Goal: Transaction & Acquisition: Purchase product/service

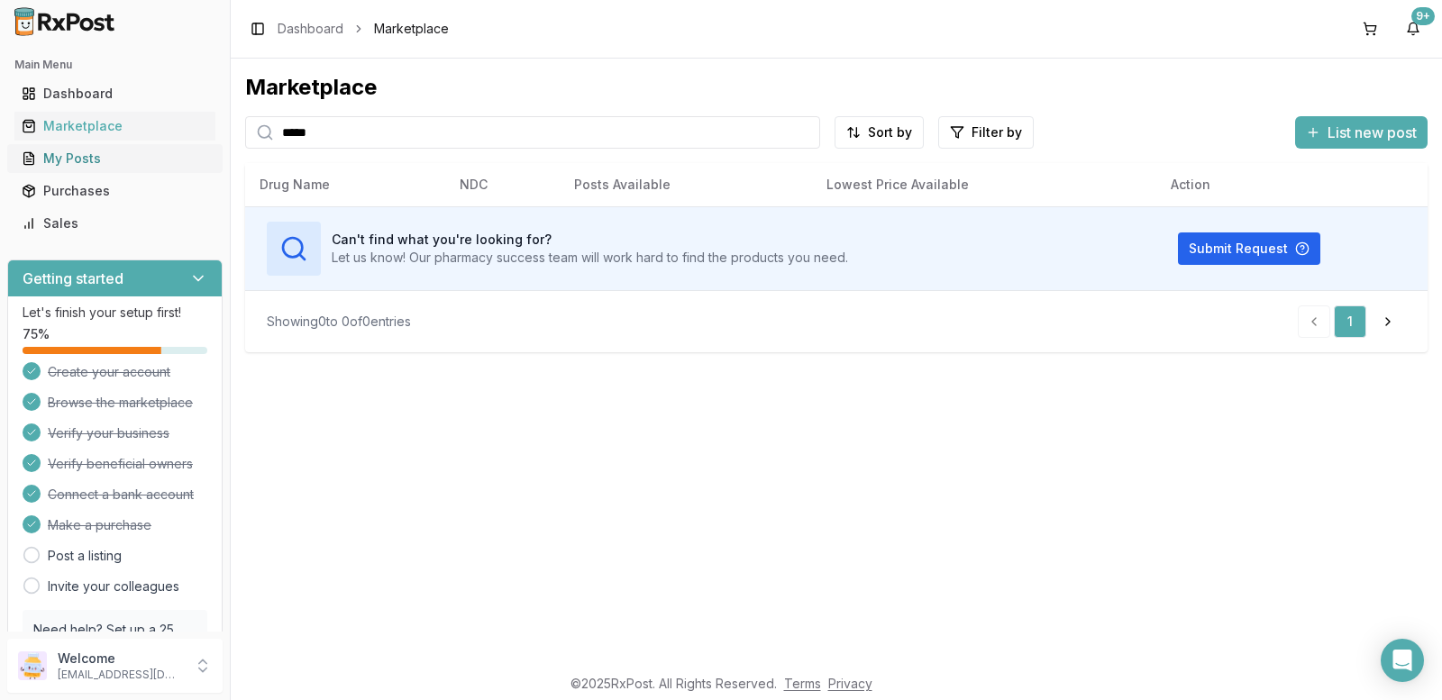
drag, startPoint x: 370, startPoint y: 137, endPoint x: 73, endPoint y: 149, distance: 297.6
click at [73, 149] on div "Main Menu Dashboard Marketplace My Posts Purchases Sales Getting started Let's …" at bounding box center [721, 350] width 1442 height 700
type input "****"
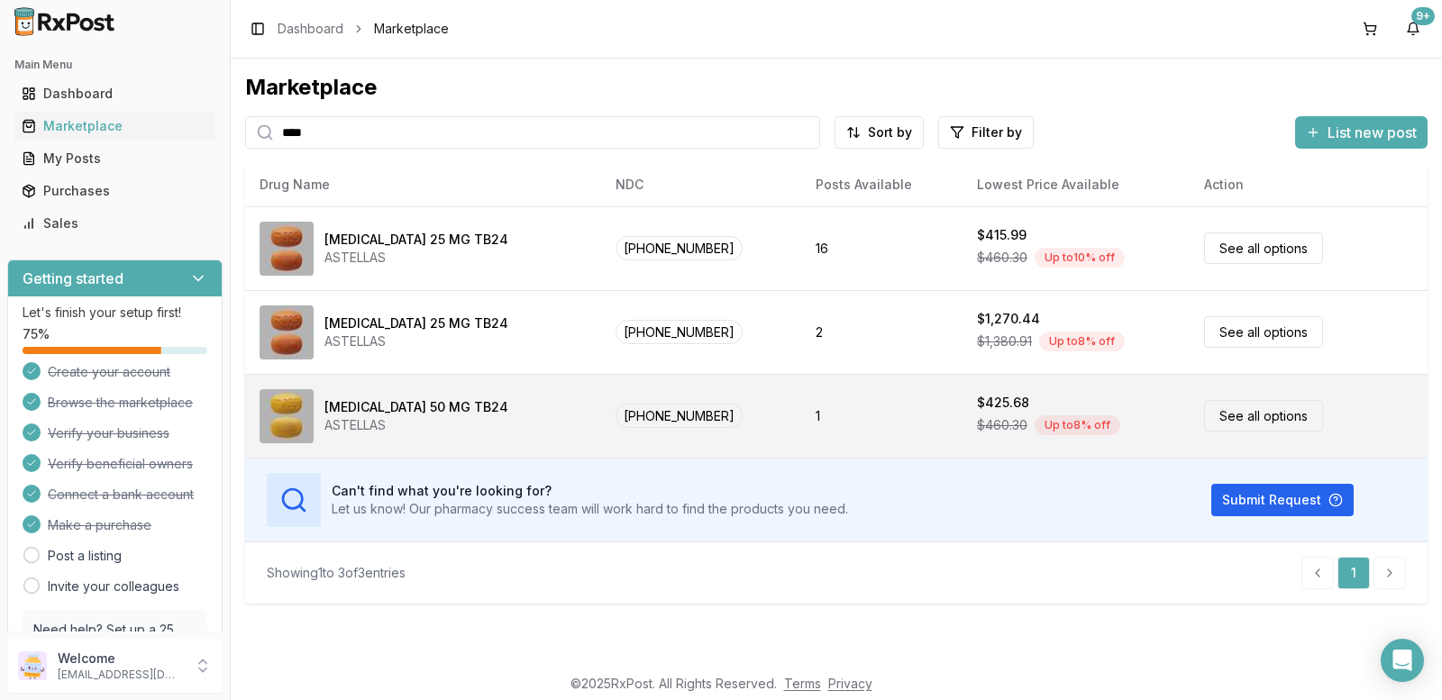
click at [1251, 415] on link "See all options" at bounding box center [1263, 416] width 119 height 32
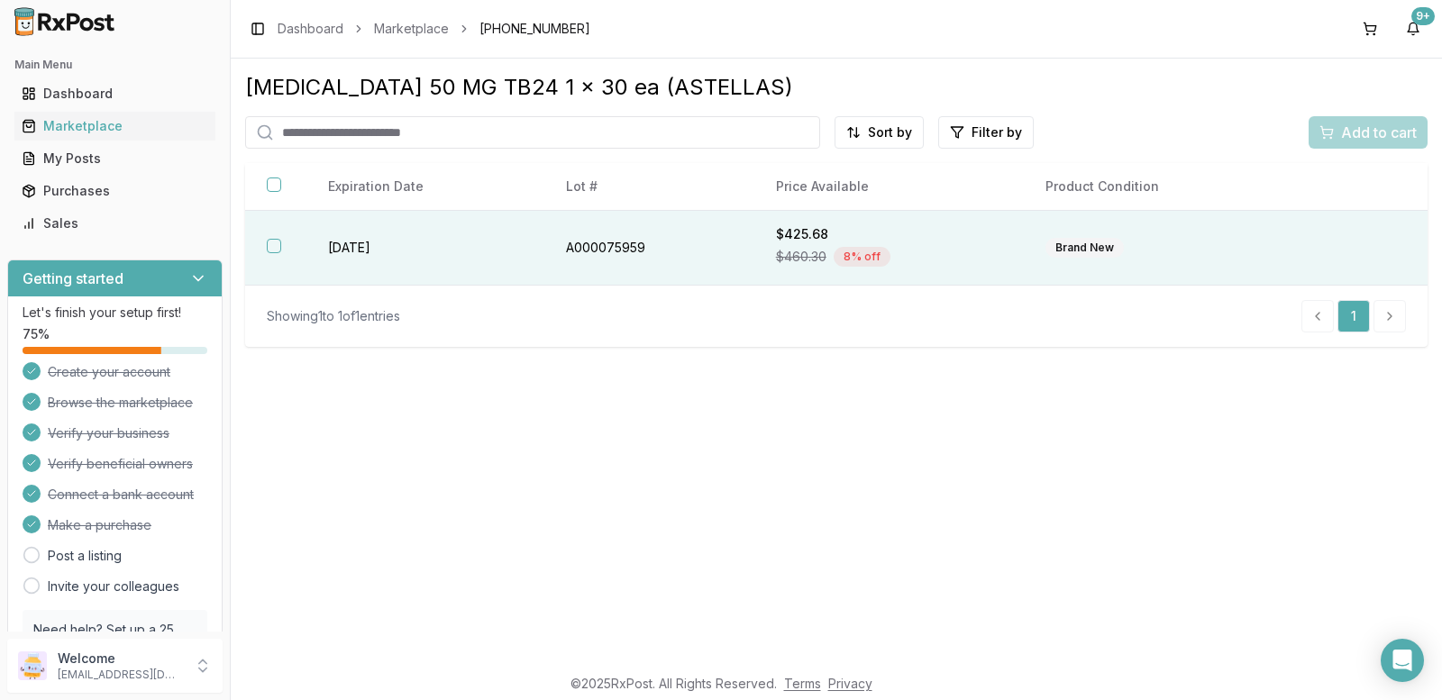
click at [984, 254] on div "$460.30 8 % off" at bounding box center [889, 256] width 226 height 27
click at [1387, 137] on span "Add to cart" at bounding box center [1379, 133] width 76 height 22
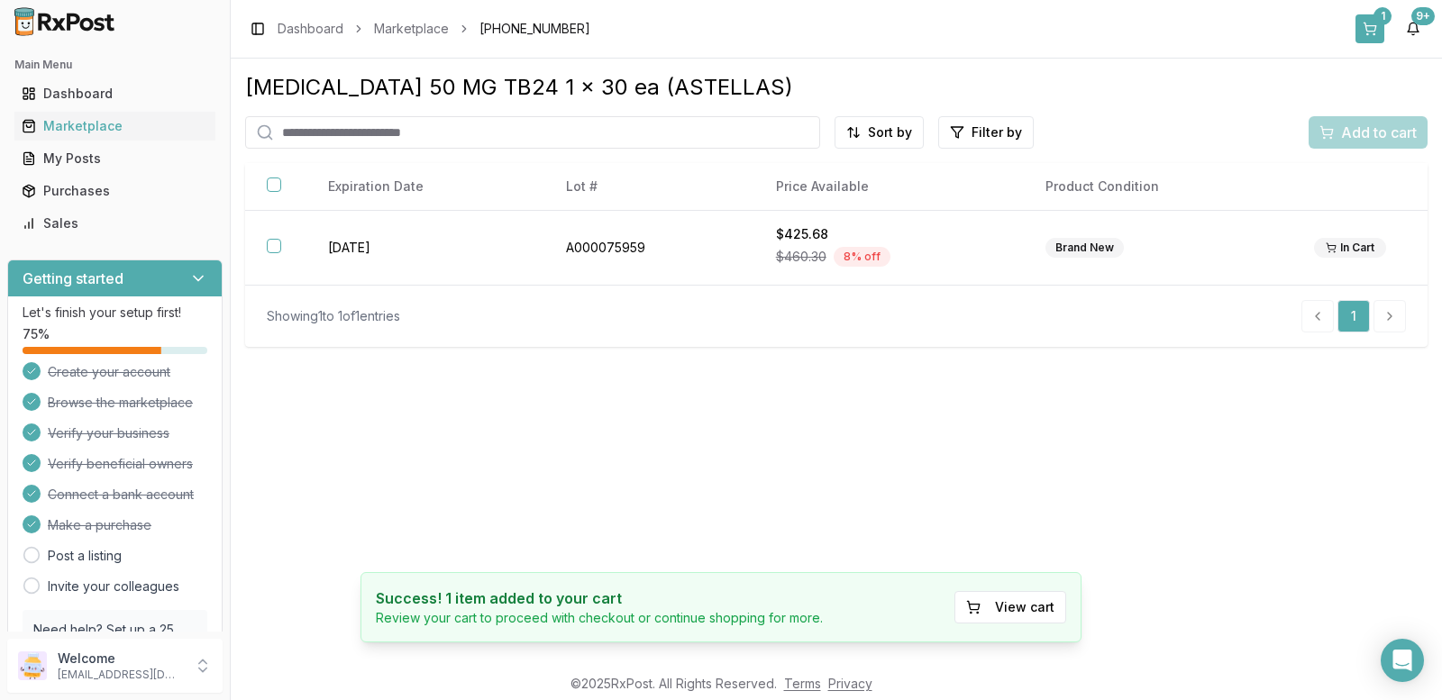
click at [1364, 23] on button "1" at bounding box center [1369, 28] width 29 height 29
